Goal: Communication & Community: Answer question/provide support

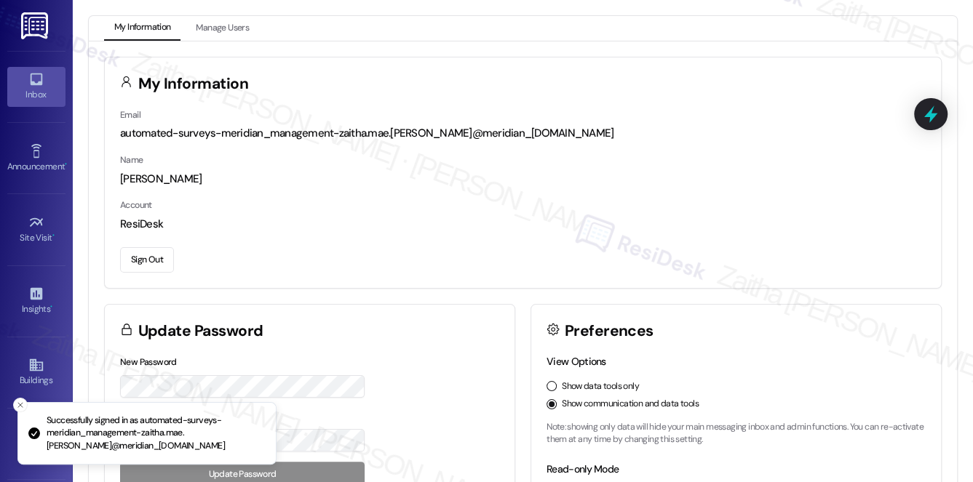
click at [15, 94] on div "Inbox" at bounding box center [36, 94] width 73 height 15
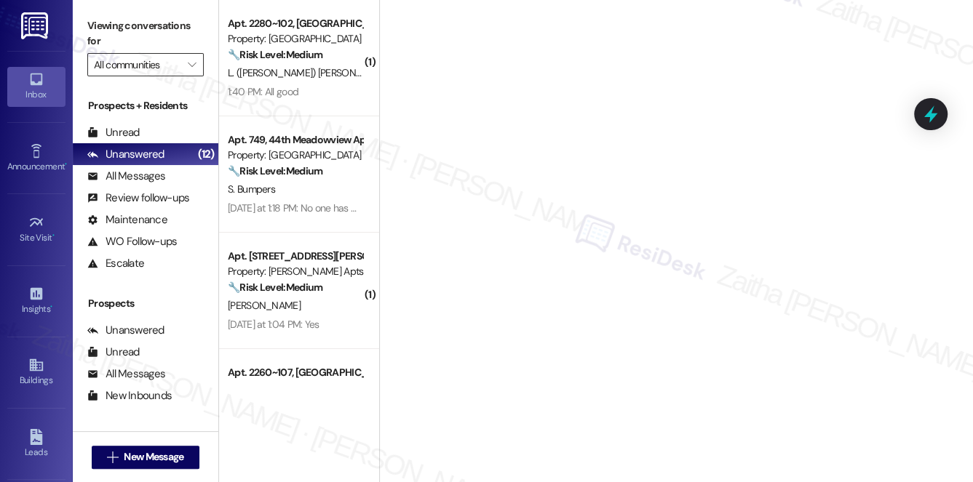
click at [160, 63] on input "All communities" at bounding box center [137, 64] width 87 height 23
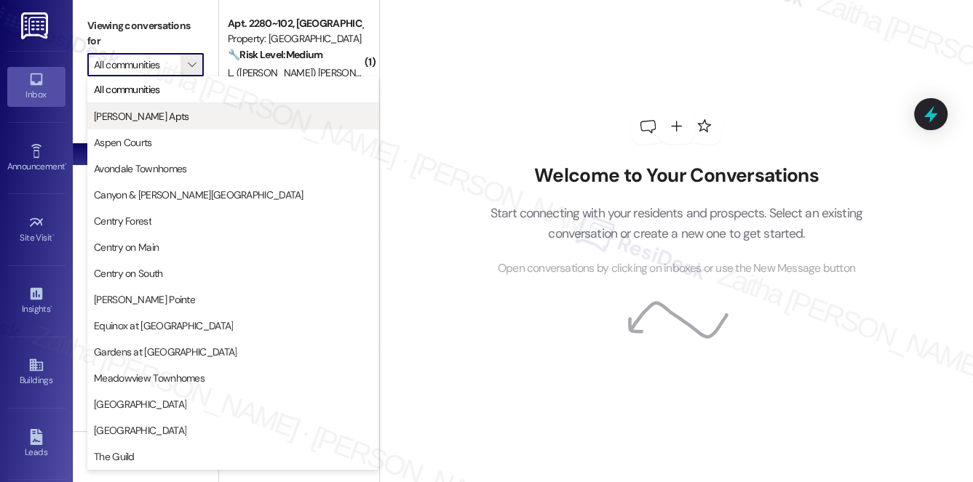
click at [170, 114] on span "[PERSON_NAME] Apts" at bounding box center [233, 116] width 278 height 15
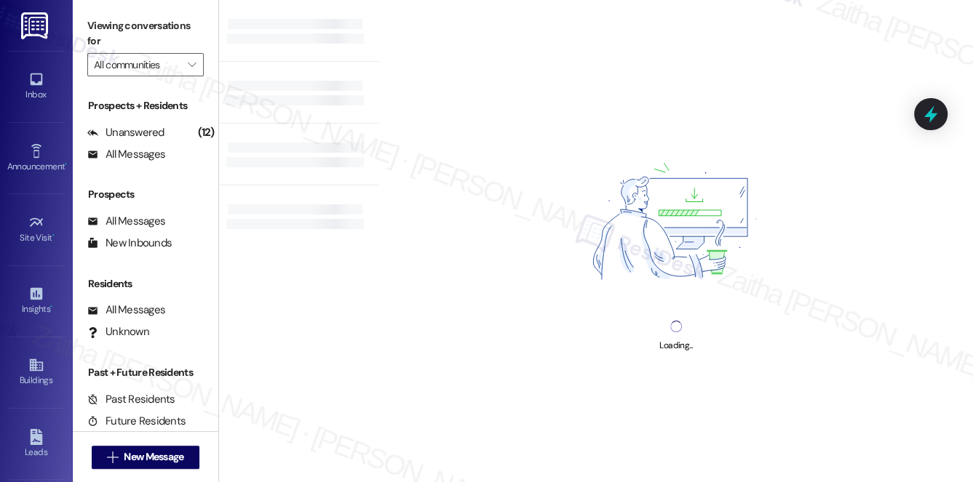
type input "[PERSON_NAME] Apts"
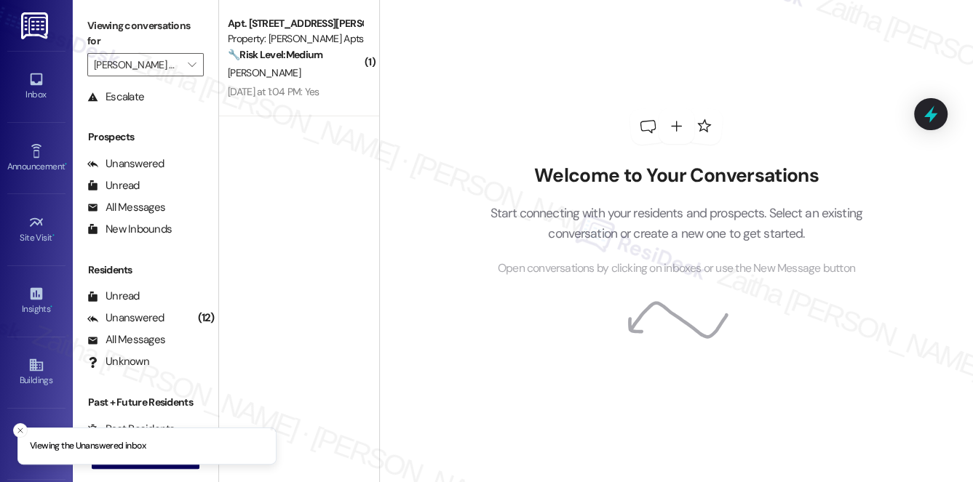
scroll to position [173, 0]
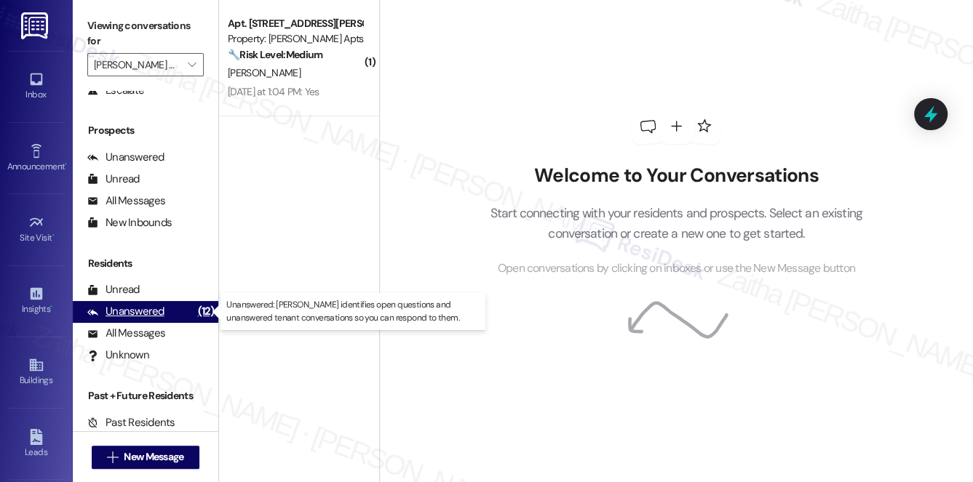
click at [135, 315] on div "Unanswered" at bounding box center [125, 311] width 77 height 15
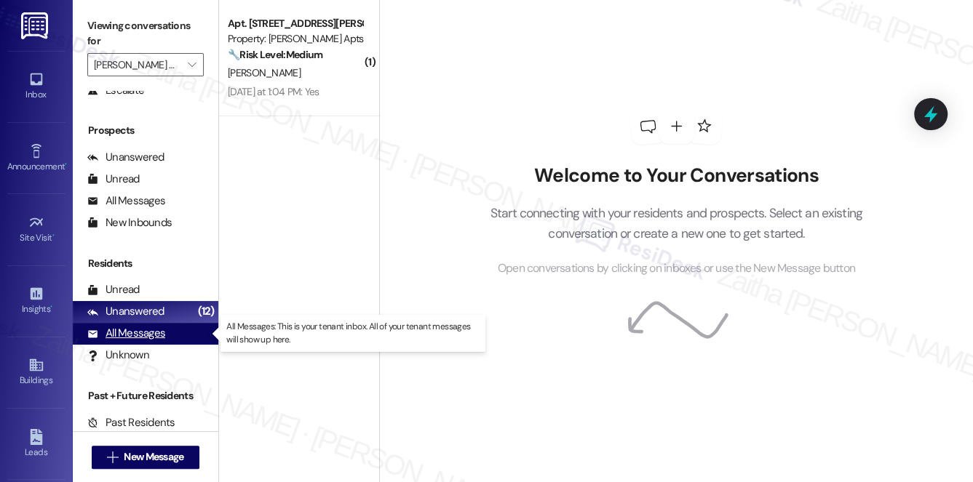
click at [140, 340] on div "All Messages" at bounding box center [126, 333] width 78 height 15
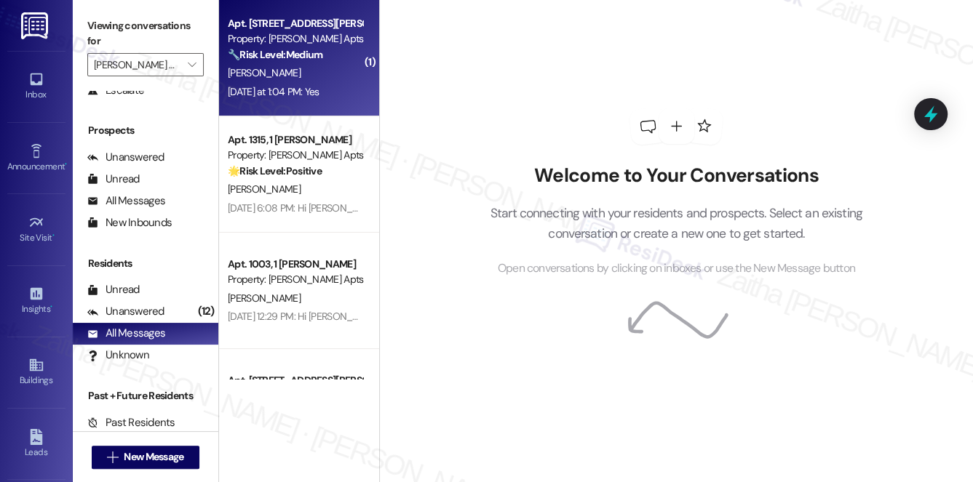
click at [311, 63] on div "Apt. 1205, 1 [PERSON_NAME] Property: [PERSON_NAME] Apts 🔧 Risk Level: Medium Th…" at bounding box center [295, 39] width 138 height 49
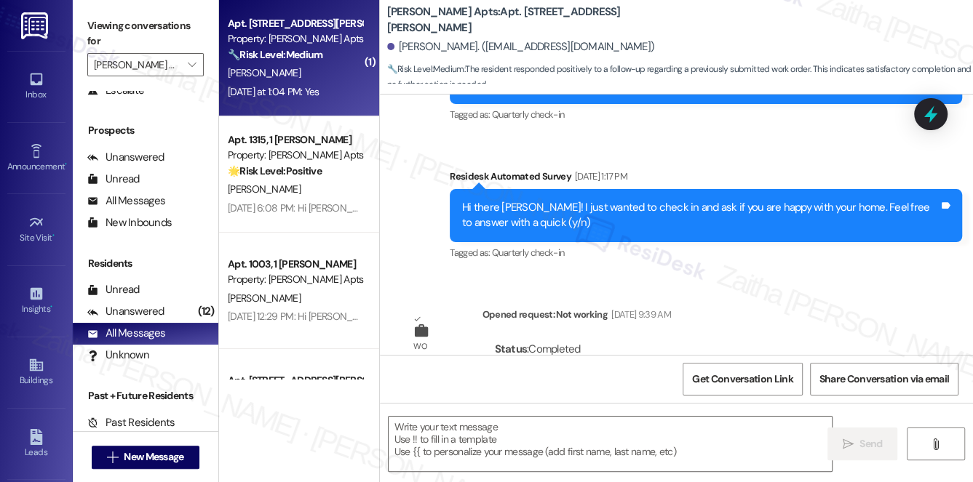
type textarea "Fetching suggested responses. Please feel free to read through the conversation…"
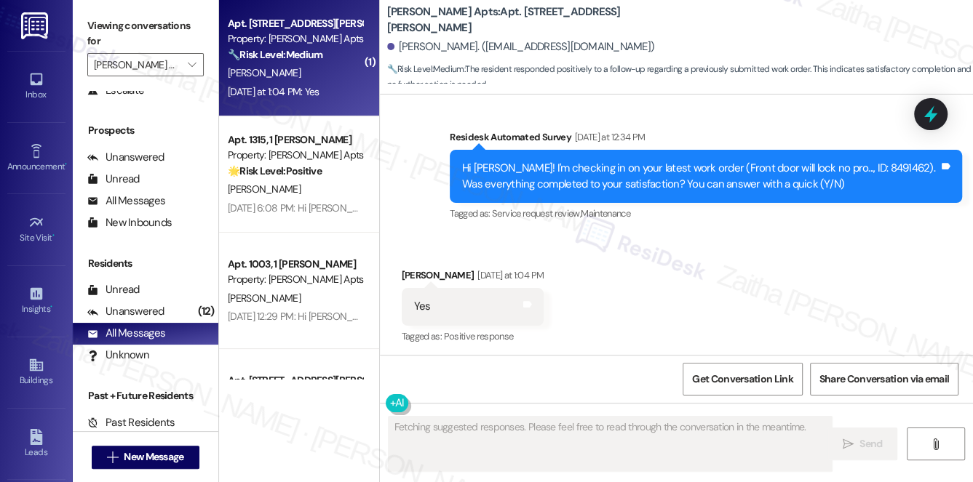
scroll to position [678, 0]
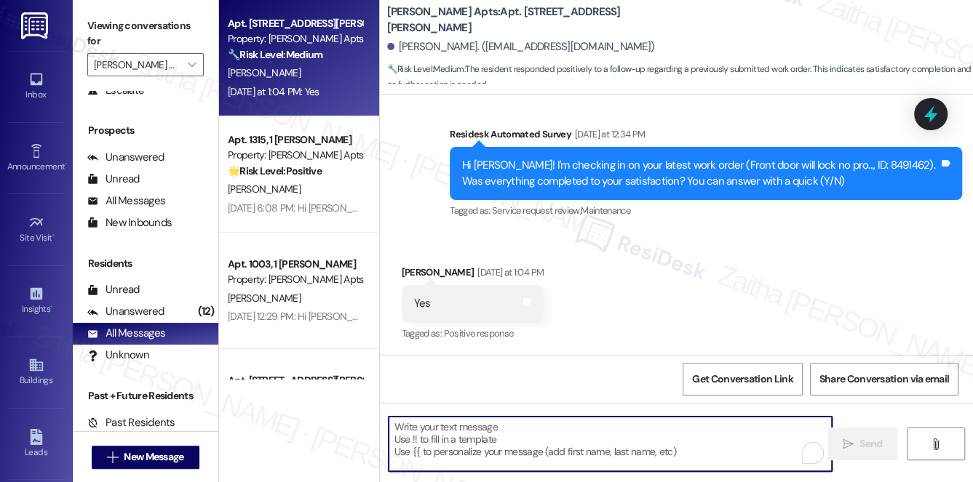
click at [479, 435] on textarea "To enrich screen reader interactions, please activate Accessibility in Grammarl…" at bounding box center [611, 444] width 444 height 55
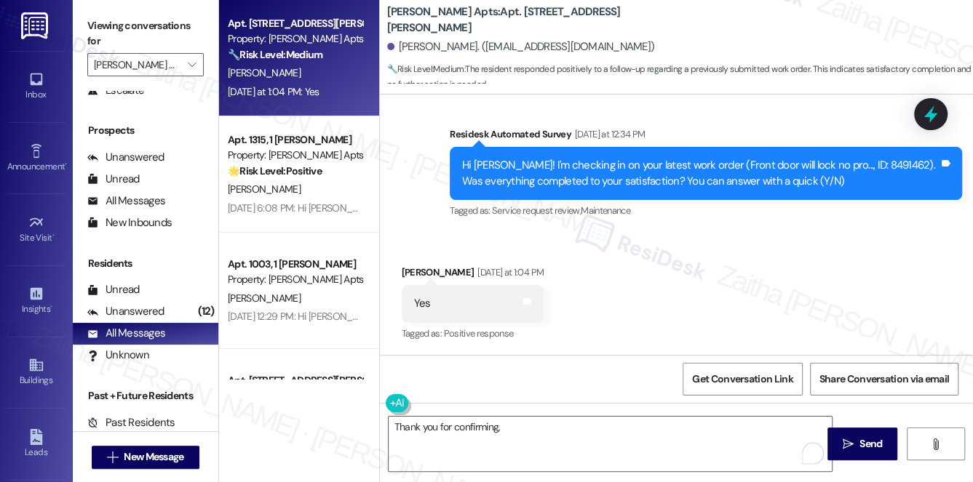
click at [423, 267] on div "[PERSON_NAME] [DATE] at 1:04 PM" at bounding box center [473, 275] width 143 height 20
copy div "[PERSON_NAME]"
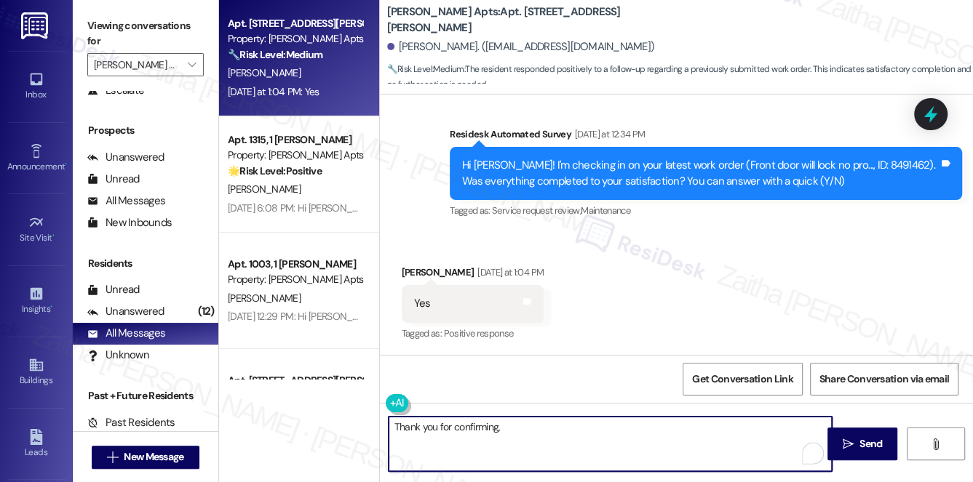
click at [558, 426] on textarea "Thank you for confirming," at bounding box center [611, 444] width 444 height 55
paste textarea "[PERSON_NAME]"
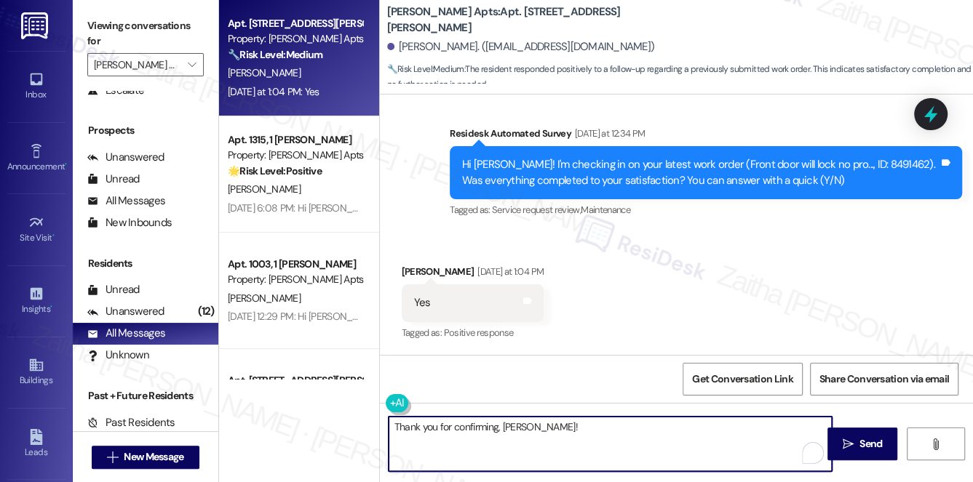
paste textarea "I'm happy the work order was completed to your satisfaction! We'd also love to …"
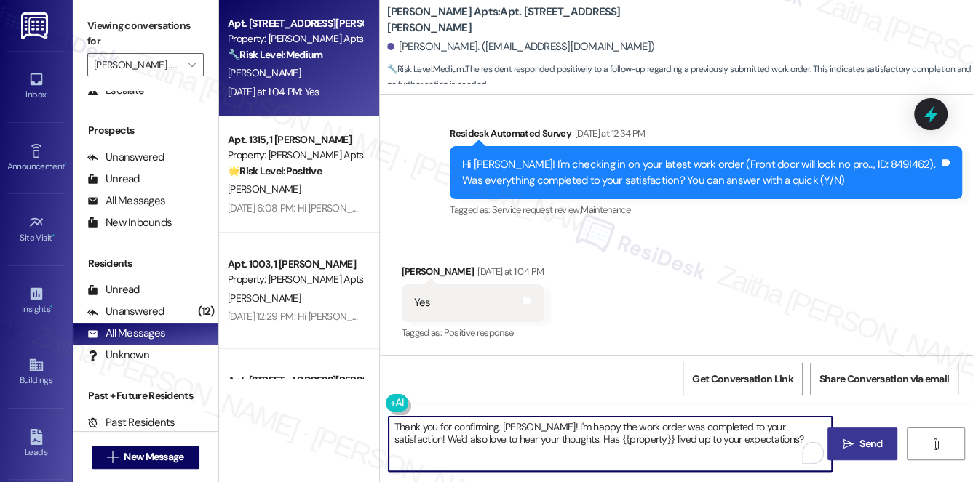
type textarea "Thank you for confirming, [PERSON_NAME]! I'm happy the work order was completed…"
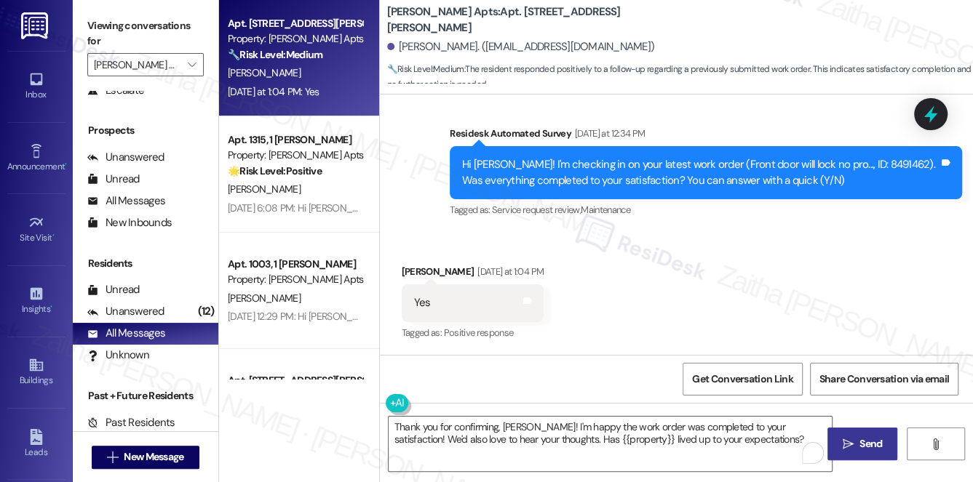
click at [856, 442] on span "Send" at bounding box center [870, 444] width 28 height 15
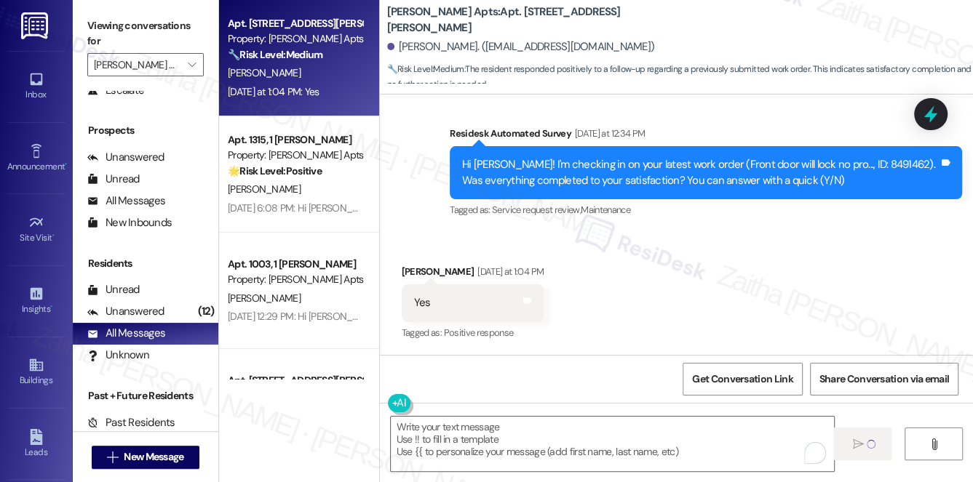
scroll to position [678, 0]
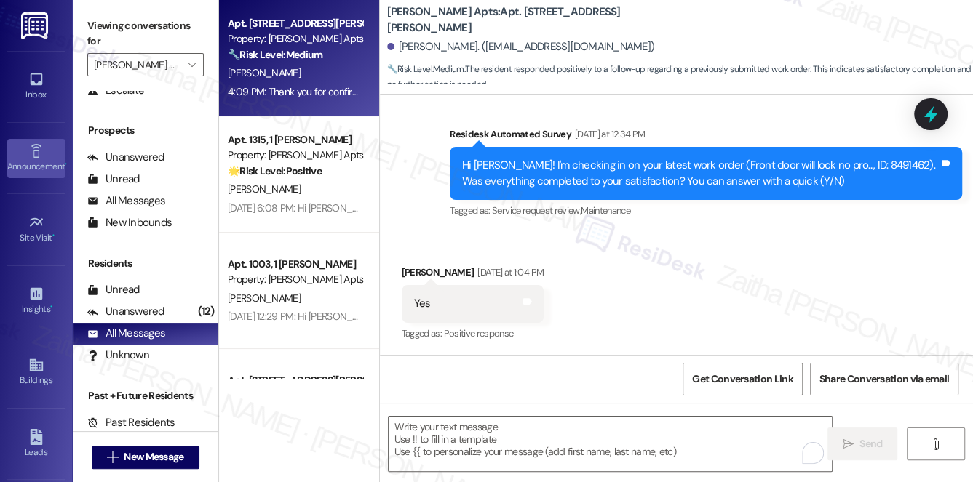
click at [47, 170] on div "Announcement •" at bounding box center [36, 166] width 73 height 15
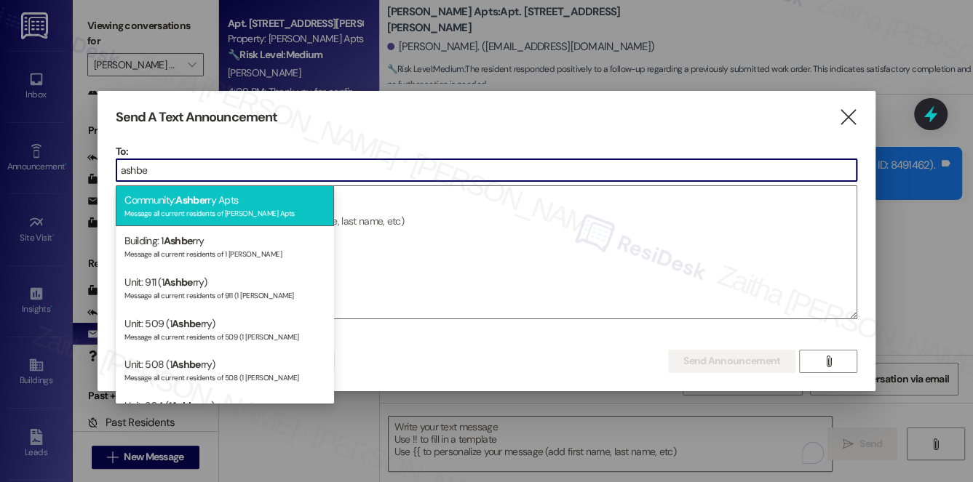
type input "ashbe"
click at [276, 198] on div "Community: Ashbe rry Apts Message all current residents of [PERSON_NAME] Apts" at bounding box center [225, 206] width 218 height 41
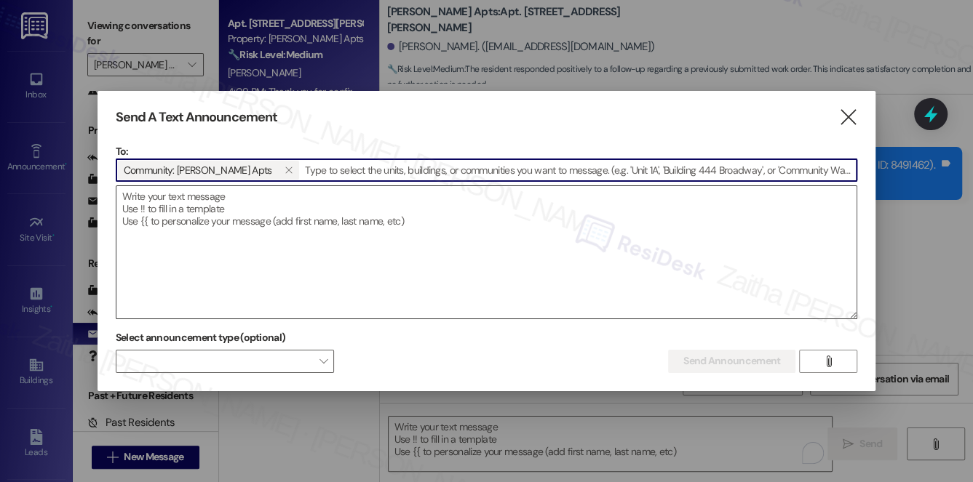
click at [254, 204] on textarea at bounding box center [486, 252] width 741 height 132
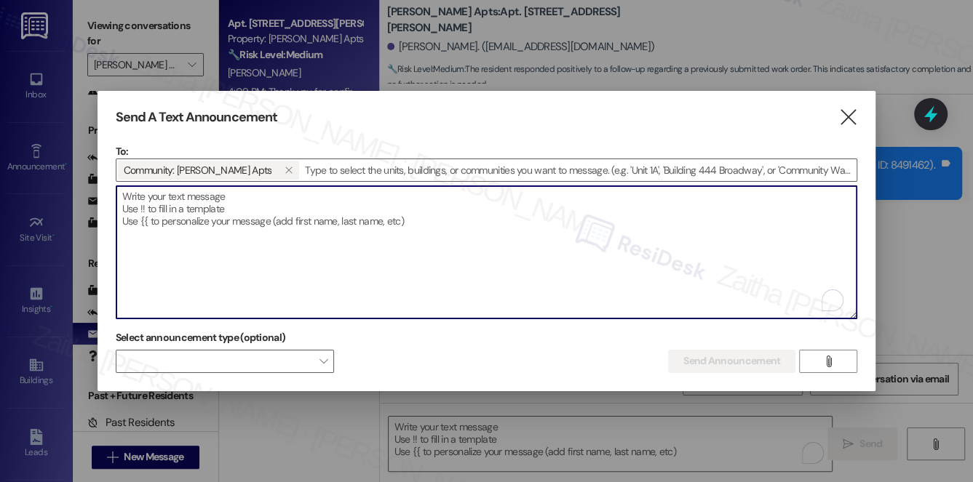
paste textarea "Hi {{first_name}}, I'm working with {{property}} on a survey to understand how …"
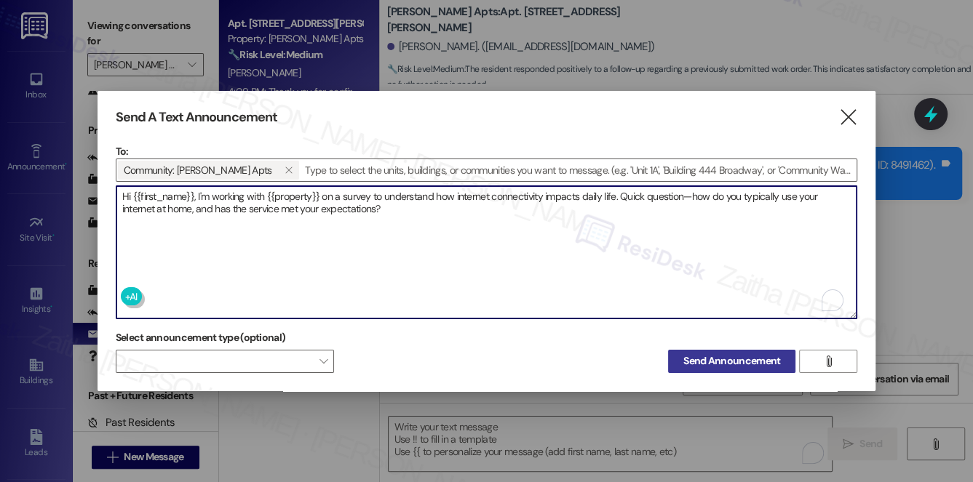
type textarea "Hi {{first_name}}, I'm working with {{property}} on a survey to understand how …"
click at [726, 358] on span "Send Announcement" at bounding box center [731, 361] width 97 height 15
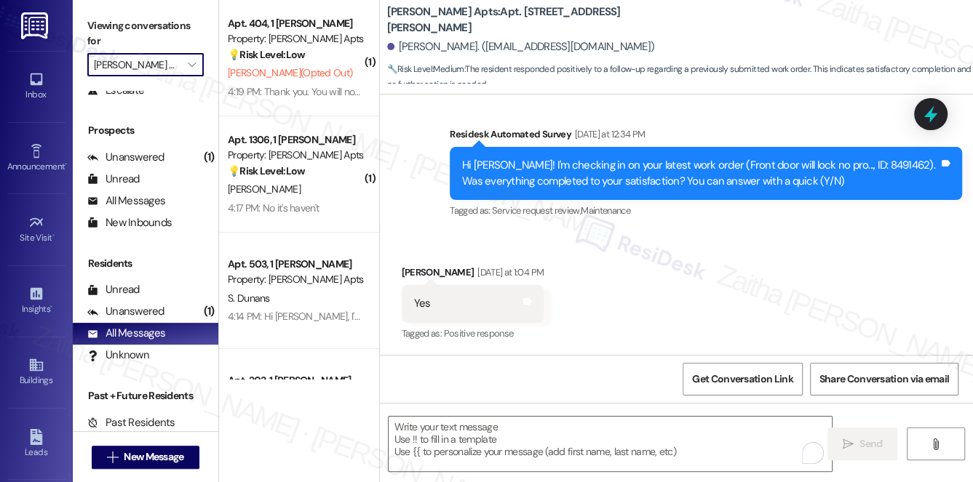
click at [169, 68] on input "[PERSON_NAME] Apts" at bounding box center [137, 64] width 87 height 23
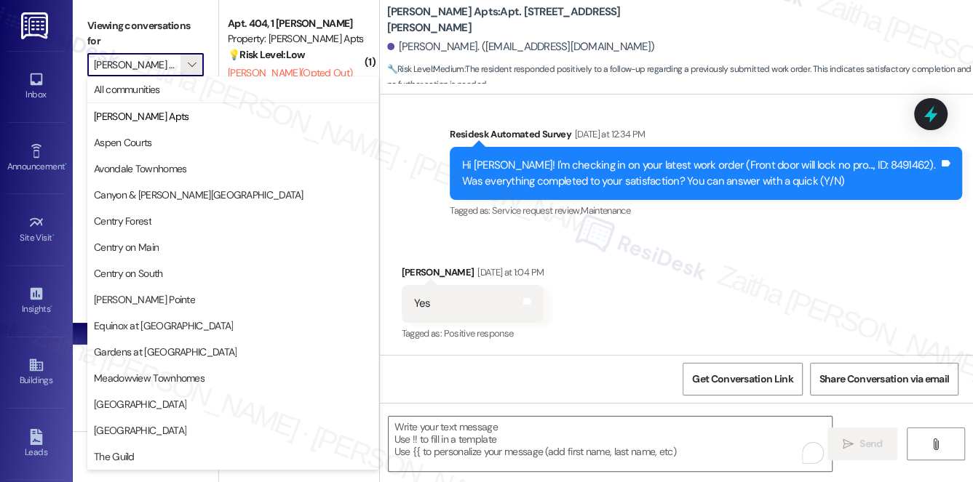
click at [178, 57] on input "[PERSON_NAME] Apts" at bounding box center [137, 64] width 87 height 23
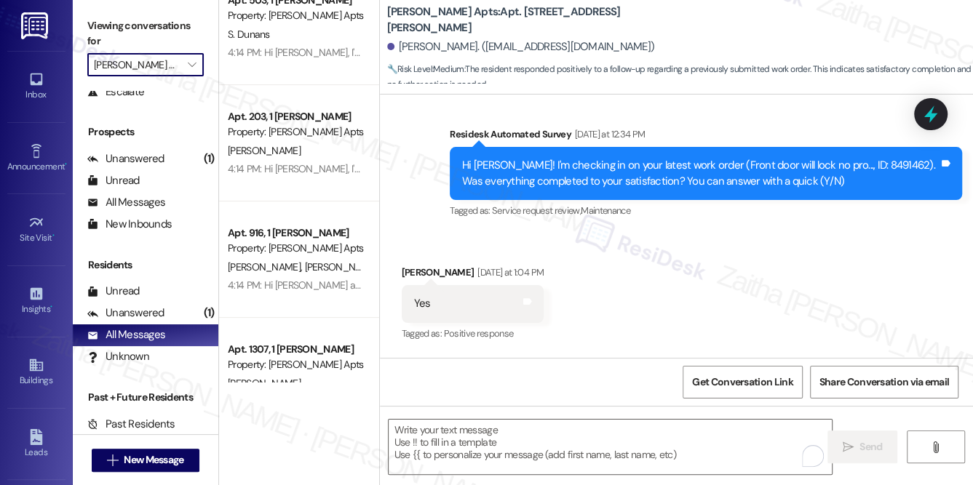
scroll to position [171, 0]
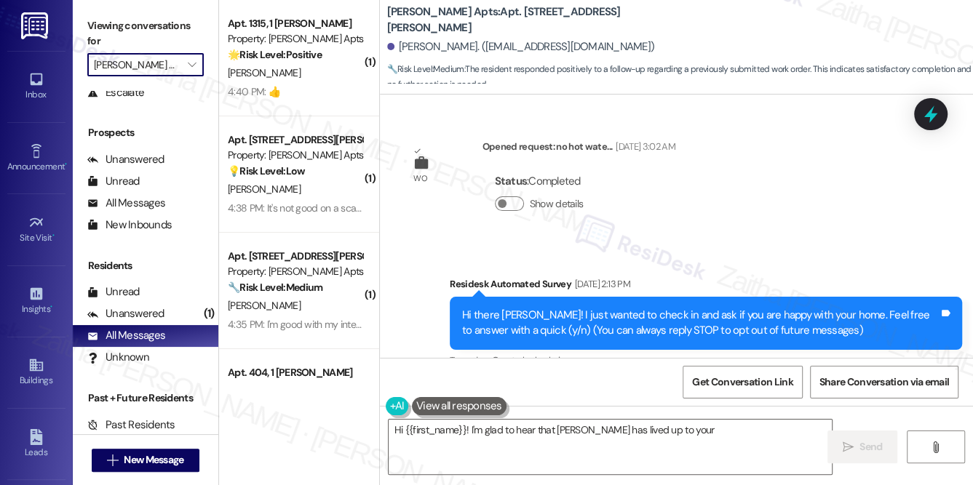
type textarea "Hi {{first_name}}! I'm glad to hear that [PERSON_NAME] has lived up to your"
